Goal: Information Seeking & Learning: Learn about a topic

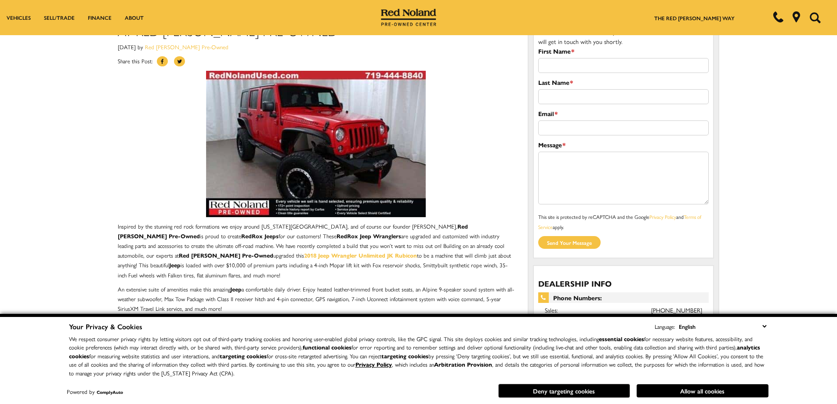
scroll to position [88, 0]
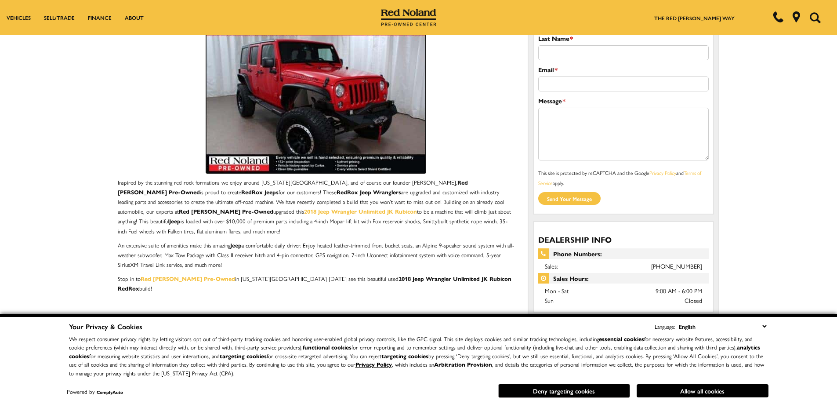
click at [308, 78] on img at bounding box center [316, 100] width 220 height 146
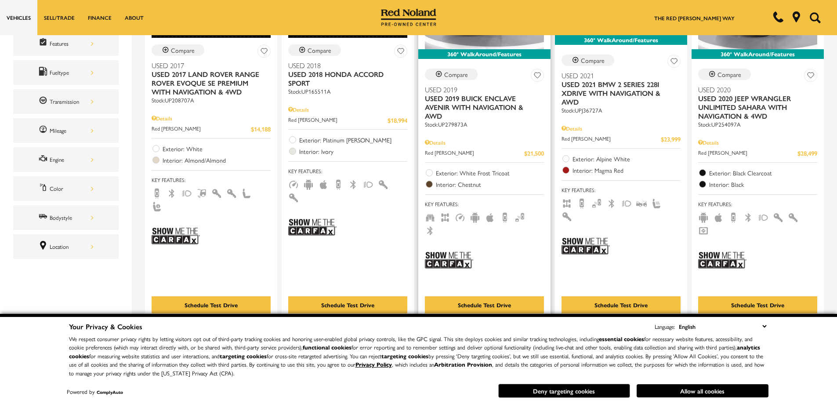
scroll to position [352, 0]
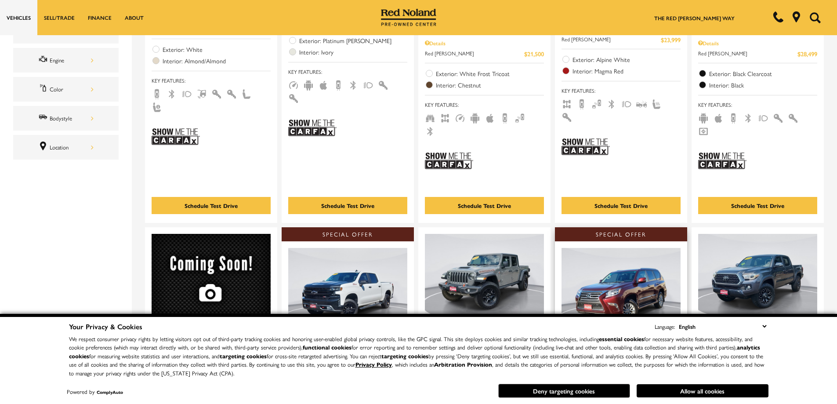
click at [684, 391] on button "Allow all cookies" at bounding box center [703, 390] width 132 height 13
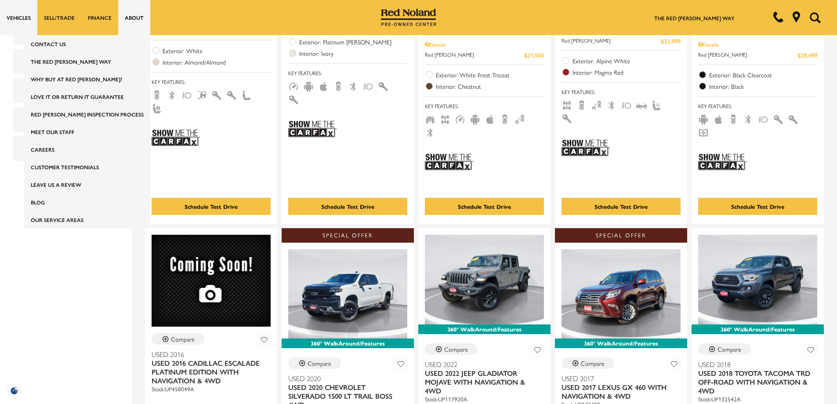
scroll to position [0, 0]
